Goal: Task Accomplishment & Management: Manage account settings

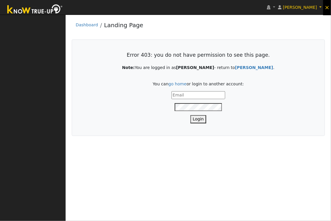
type input "[PERSON_NAME][EMAIL_ADDRESS][DOMAIN_NAME]"
click at [328, 7] on span "×" at bounding box center [327, 7] width 5 height 7
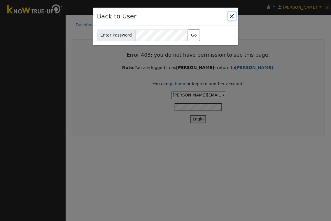
drag, startPoint x: 234, startPoint y: 16, endPoint x: 233, endPoint y: 81, distance: 64.5
click at [234, 16] on button "Close" at bounding box center [232, 16] width 8 height 8
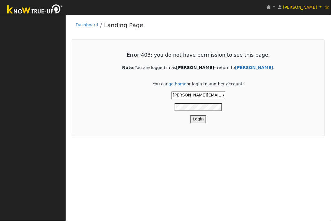
click at [192, 119] on button "Login" at bounding box center [199, 119] width 16 height 8
